Goal: Information Seeking & Learning: Learn about a topic

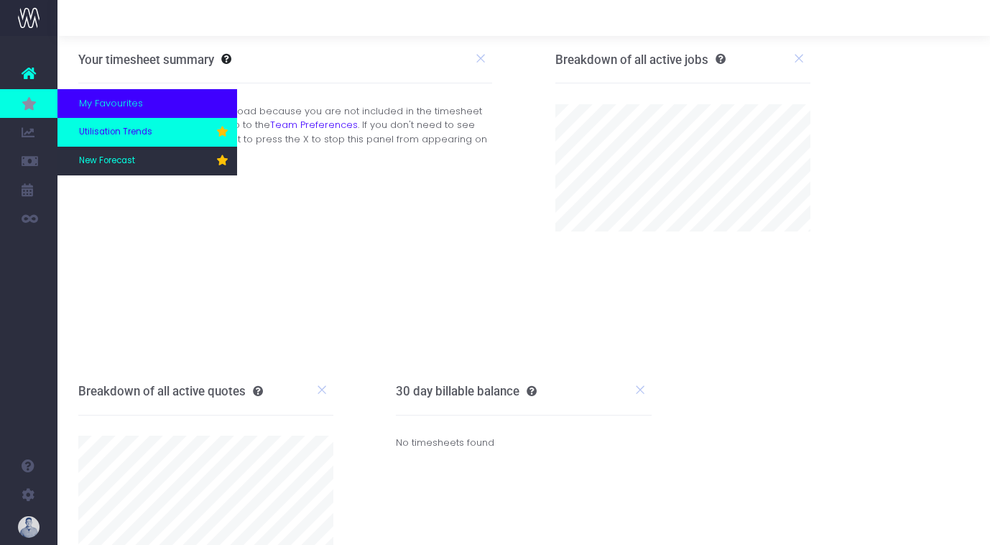
click at [128, 124] on link "Utilisation Trends" at bounding box center [147, 132] width 180 height 29
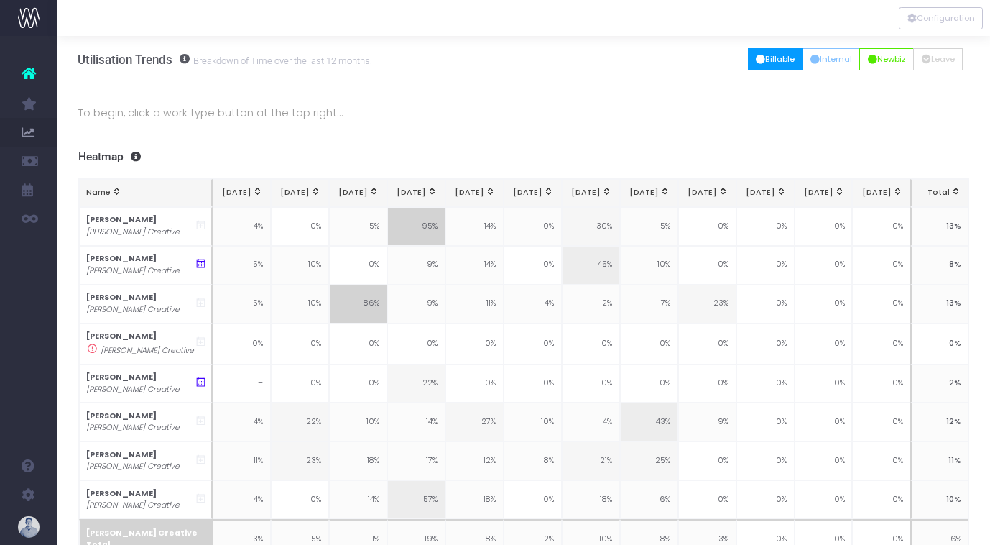
click at [785, 58] on button "Billable" at bounding box center [775, 59] width 55 height 22
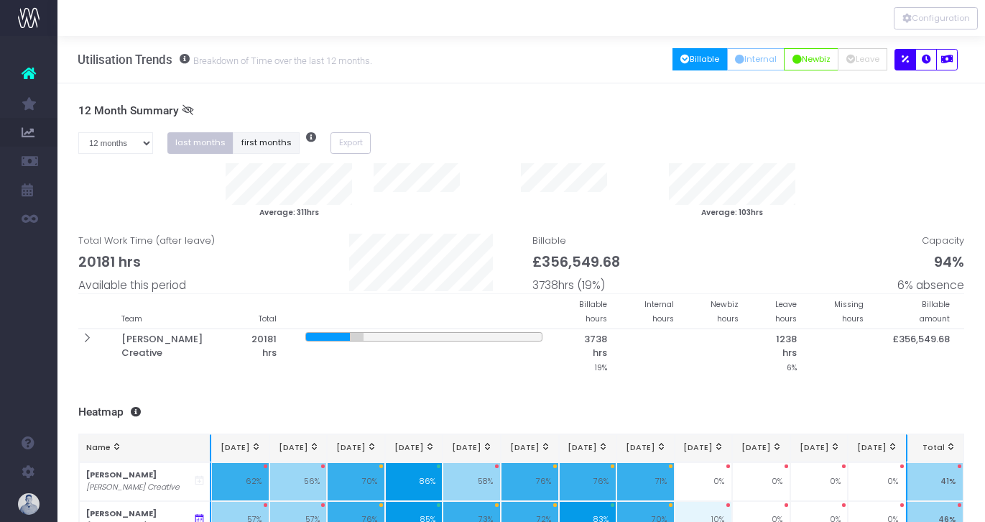
click at [272, 142] on button "first months" at bounding box center [266, 143] width 67 height 22
click at [140, 146] on select "1 month 2 months 3 months 4 months 5 months 6 months 7 months 8 months 9 months…" at bounding box center [115, 143] width 75 height 22
select select "seven"
click at [78, 132] on select "1 month 2 months 3 months 4 months 5 months 6 months 7 months 8 months 9 months…" at bounding box center [115, 143] width 75 height 22
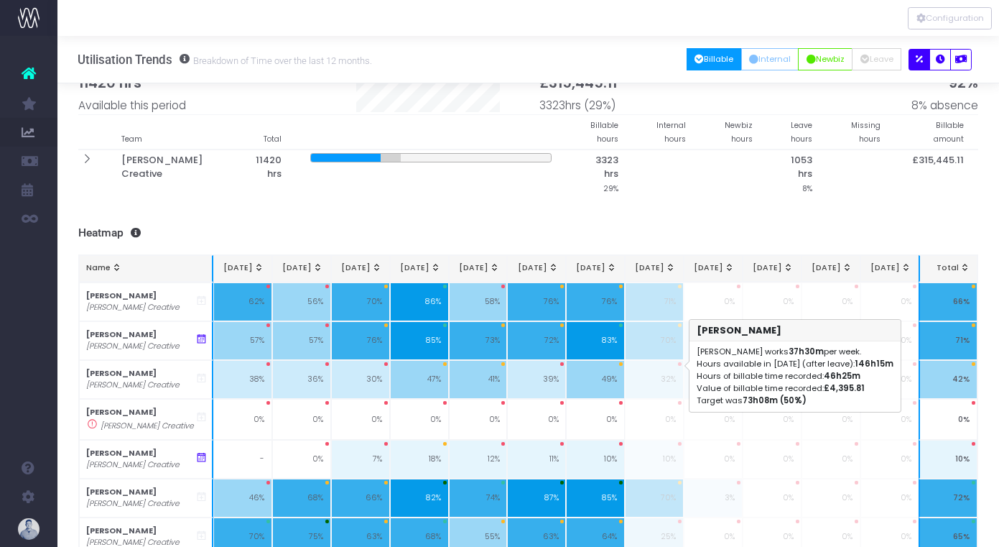
scroll to position [277, 0]
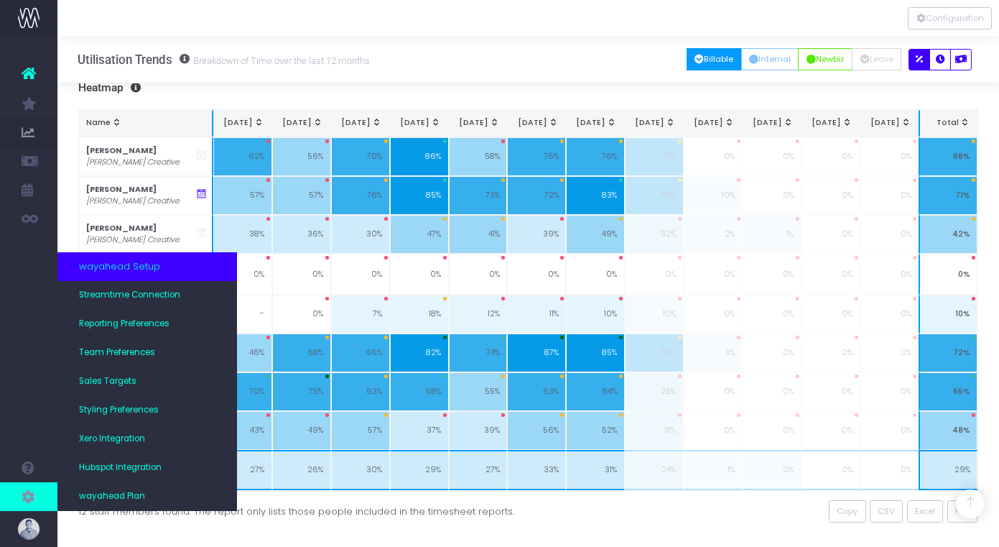
click at [27, 496] on icon at bounding box center [29, 497] width 14 height 16
click at [116, 306] on link "Streamtime Connection" at bounding box center [147, 295] width 180 height 29
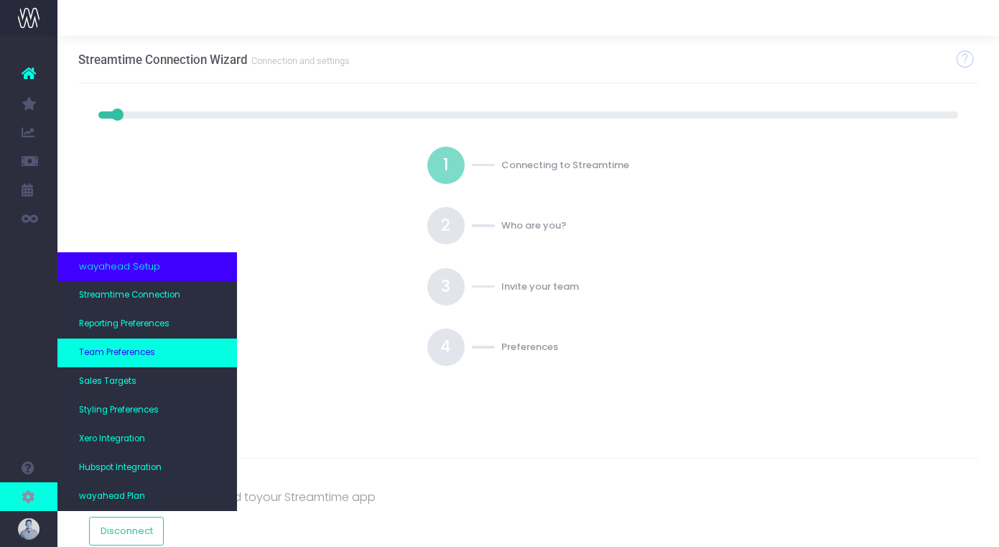
click at [125, 359] on link "Team Preferences" at bounding box center [147, 352] width 180 height 29
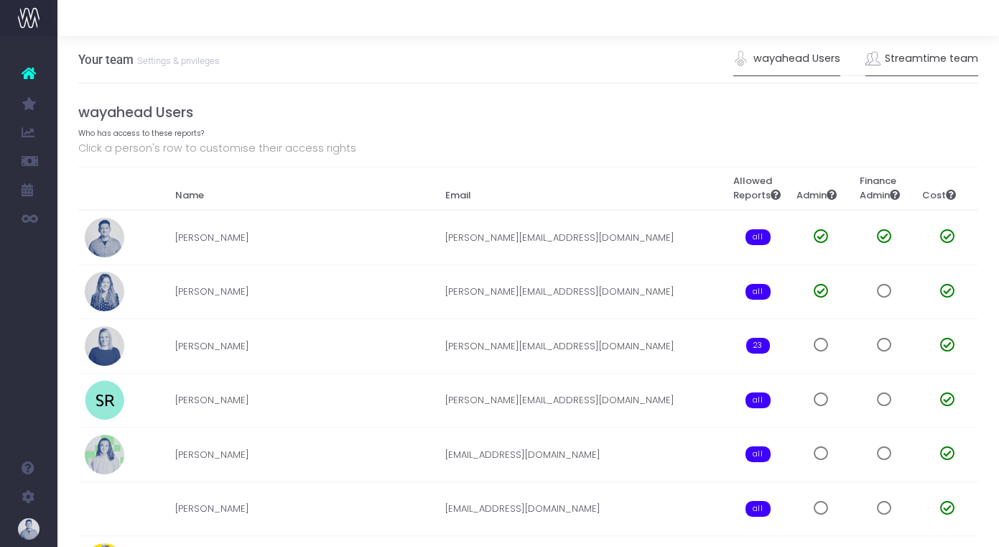
click at [915, 56] on link "Streamtime team" at bounding box center [923, 58] width 114 height 33
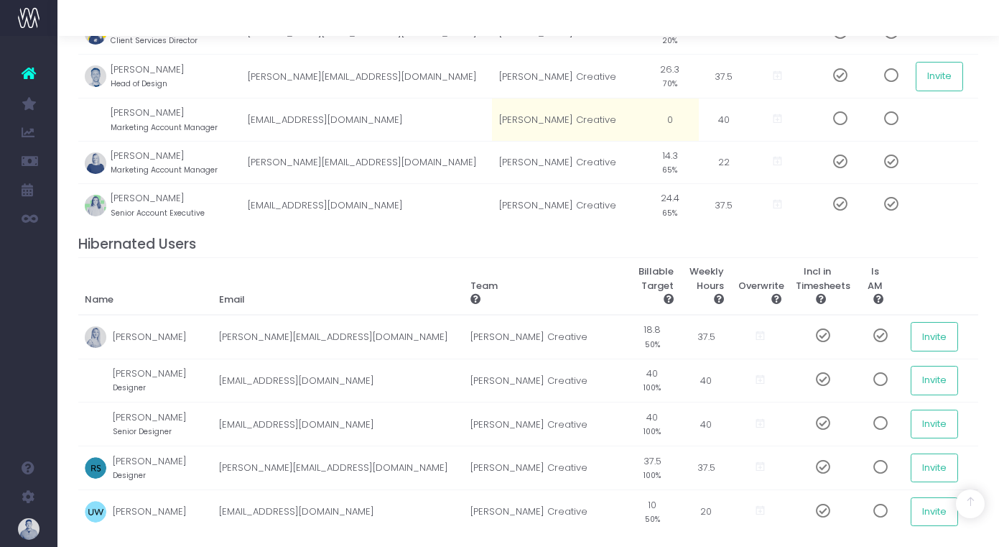
scroll to position [397, 0]
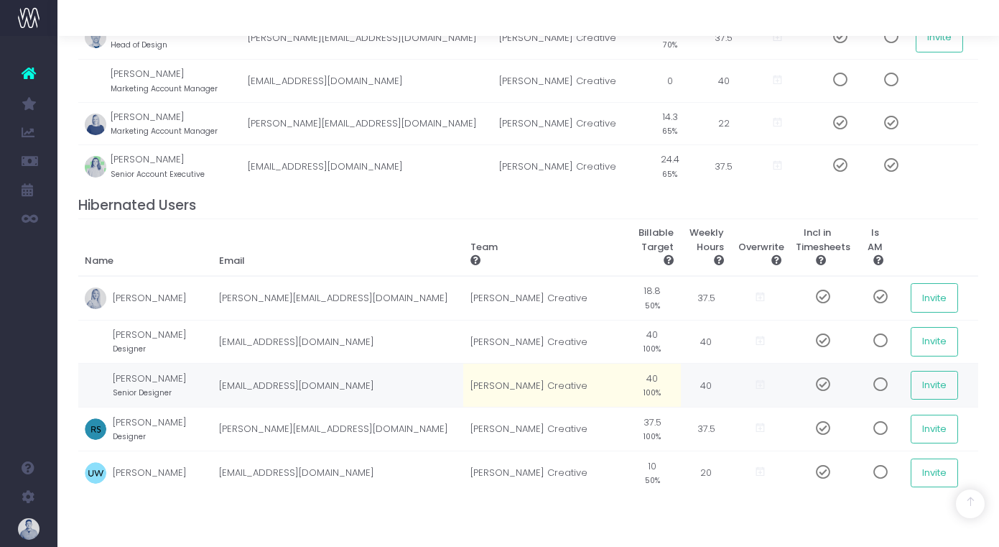
click at [818, 387] on span at bounding box center [817, 384] width 25 height 14
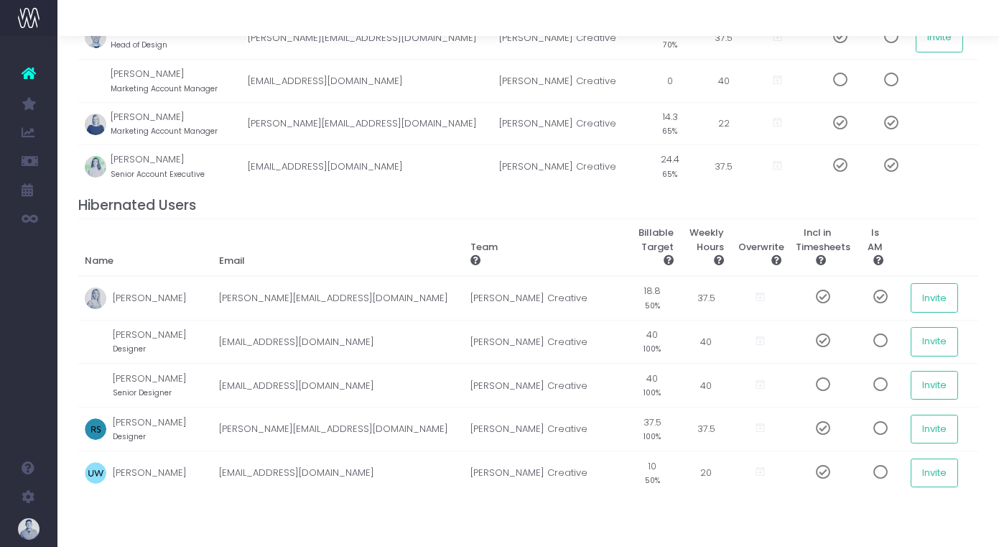
scroll to position [0, 0]
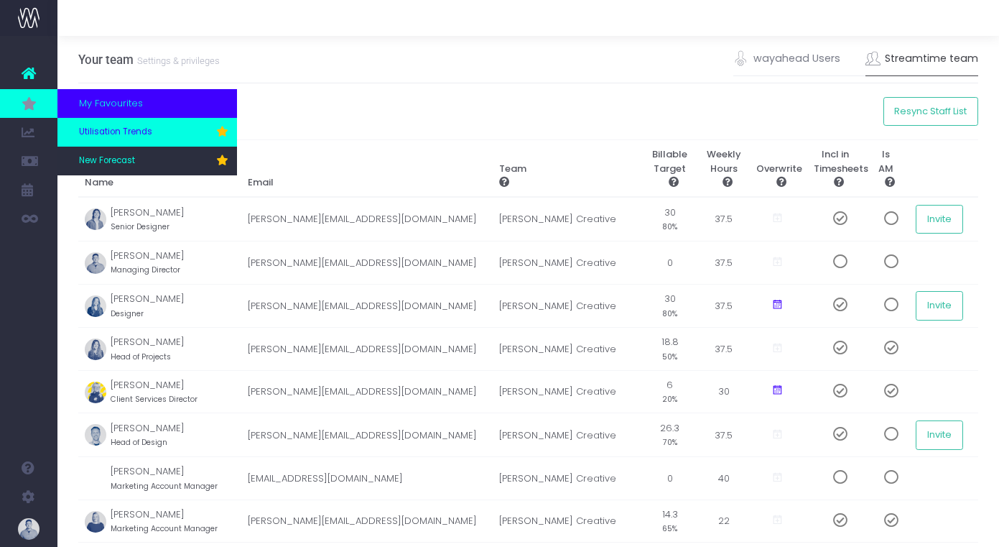
click at [114, 129] on span "Utilisation Trends" at bounding box center [115, 132] width 73 height 13
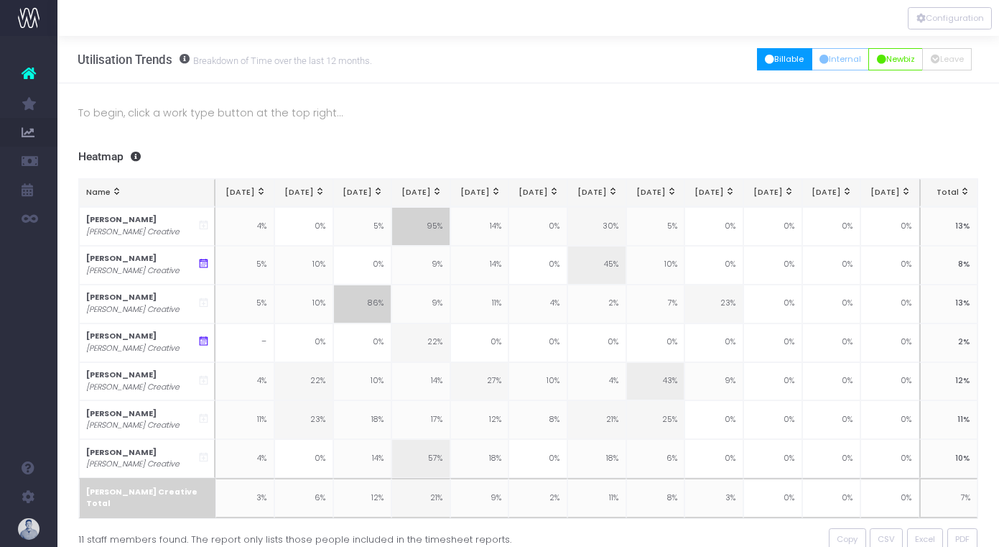
click at [785, 57] on button "Billable" at bounding box center [784, 59] width 55 height 22
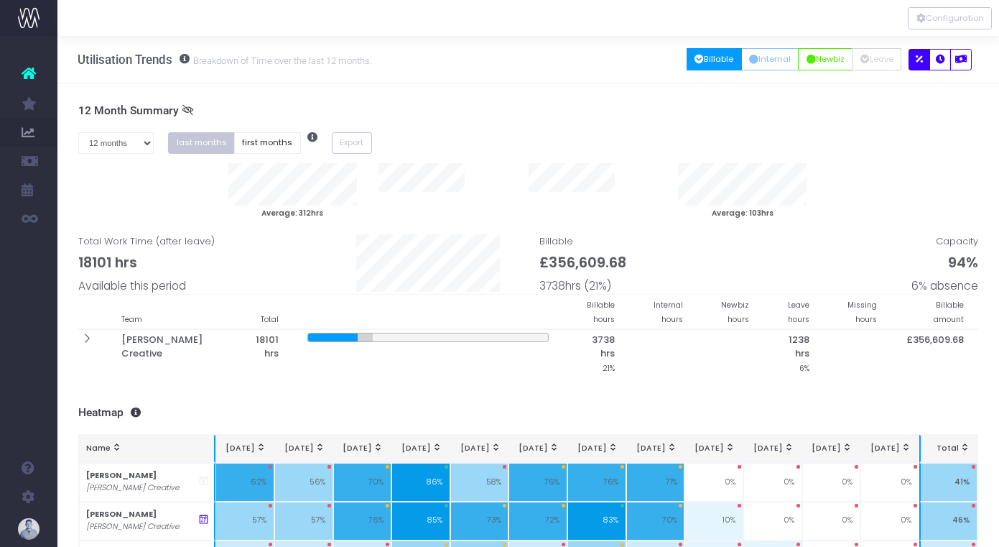
scroll to position [6, 0]
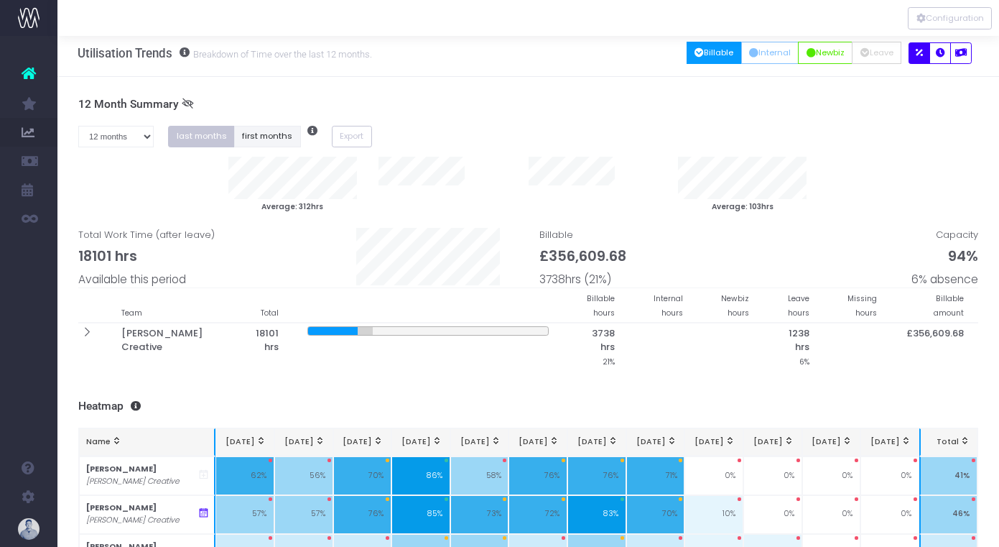
drag, startPoint x: 274, startPoint y: 134, endPoint x: 264, endPoint y: 135, distance: 10.2
click at [274, 134] on button "first months" at bounding box center [267, 137] width 67 height 22
click at [136, 140] on select "1 month 2 months 3 months 4 months 5 months 6 months 7 months 8 months 9 months…" at bounding box center [116, 137] width 76 height 22
select select "seven"
click at [78, 126] on select "1 month 2 months 3 months 4 months 5 months 6 months 7 months 8 months 9 months…" at bounding box center [116, 137] width 76 height 22
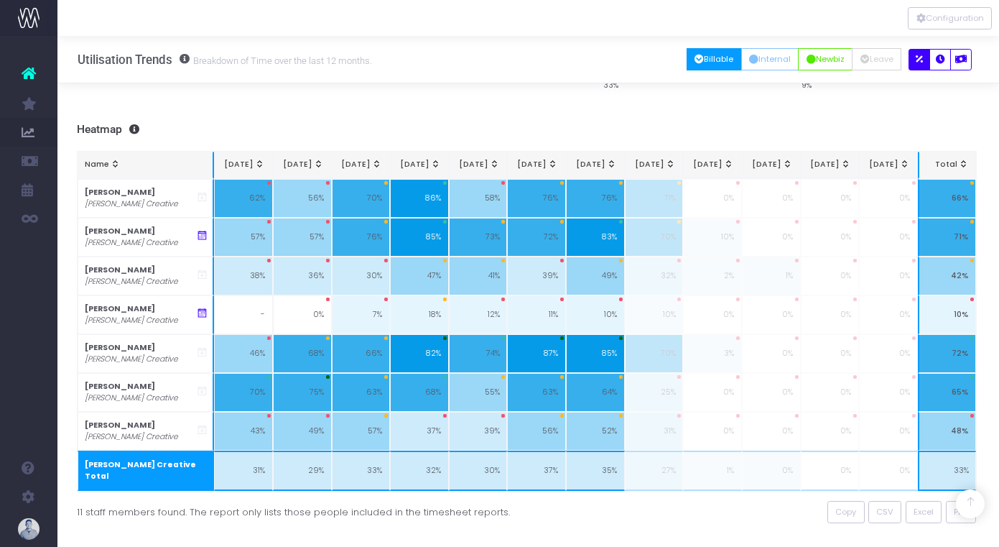
scroll to position [236, 0]
